Goal: Transaction & Acquisition: Obtain resource

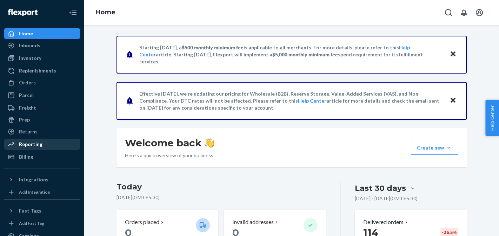
click at [24, 147] on div "Reporting" at bounding box center [30, 144] width 23 height 7
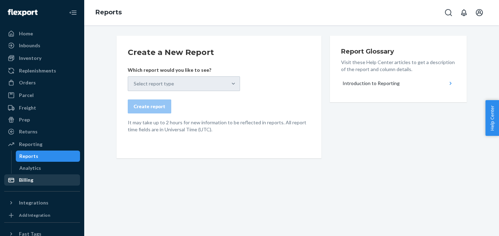
click at [29, 180] on div "Billing" at bounding box center [26, 180] width 14 height 7
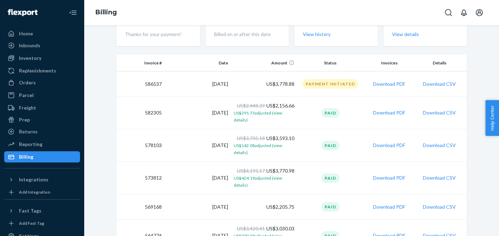
scroll to position [64, 0]
click at [398, 144] on button "Download PDF" at bounding box center [389, 145] width 32 height 7
click at [387, 112] on button "Download PDF" at bounding box center [389, 112] width 32 height 7
click at [396, 178] on button "Download PDF" at bounding box center [389, 177] width 32 height 7
